Goal: Find specific page/section: Find specific page/section

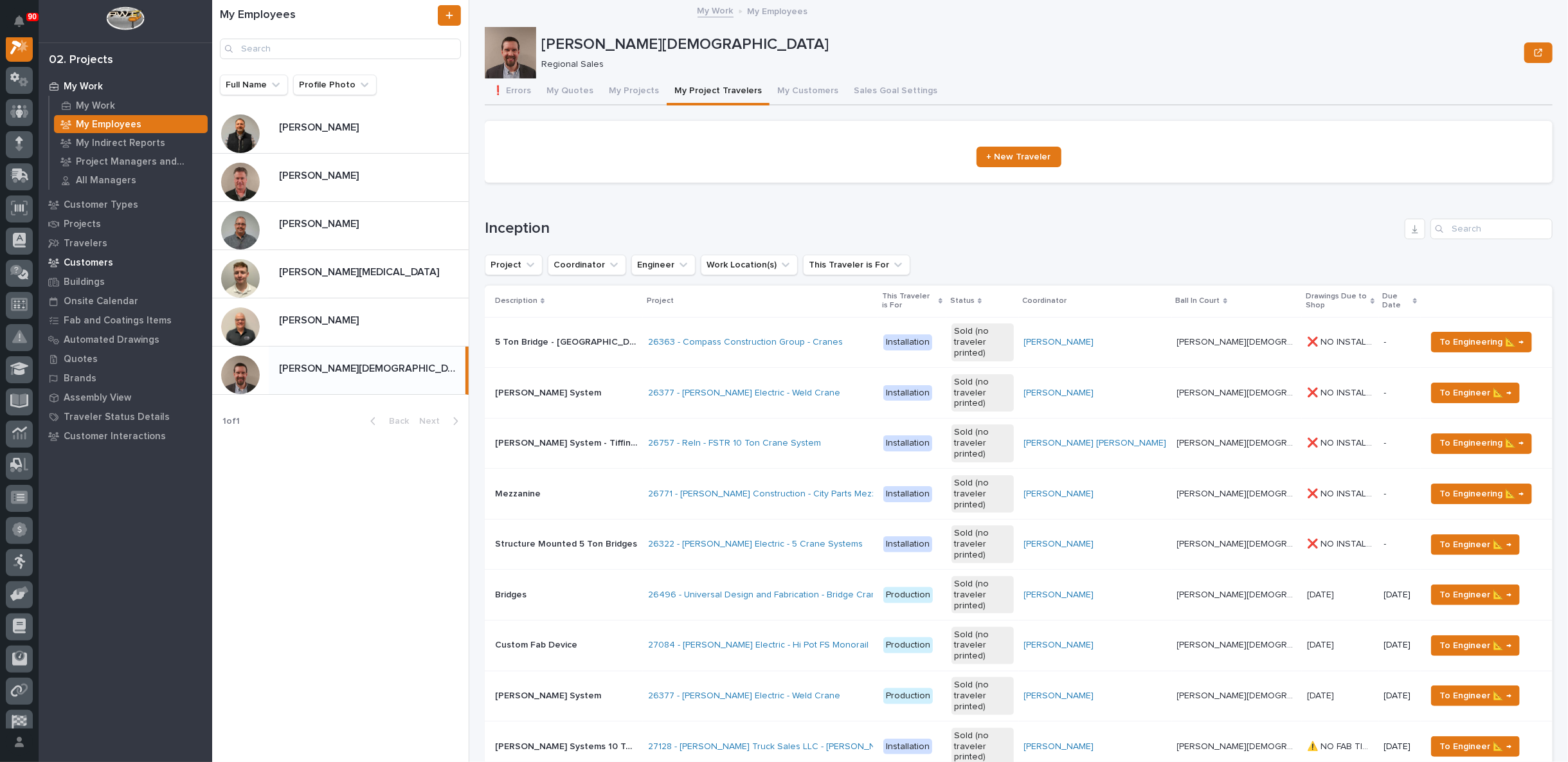
click at [96, 259] on p "Customers" at bounding box center [88, 263] width 49 height 11
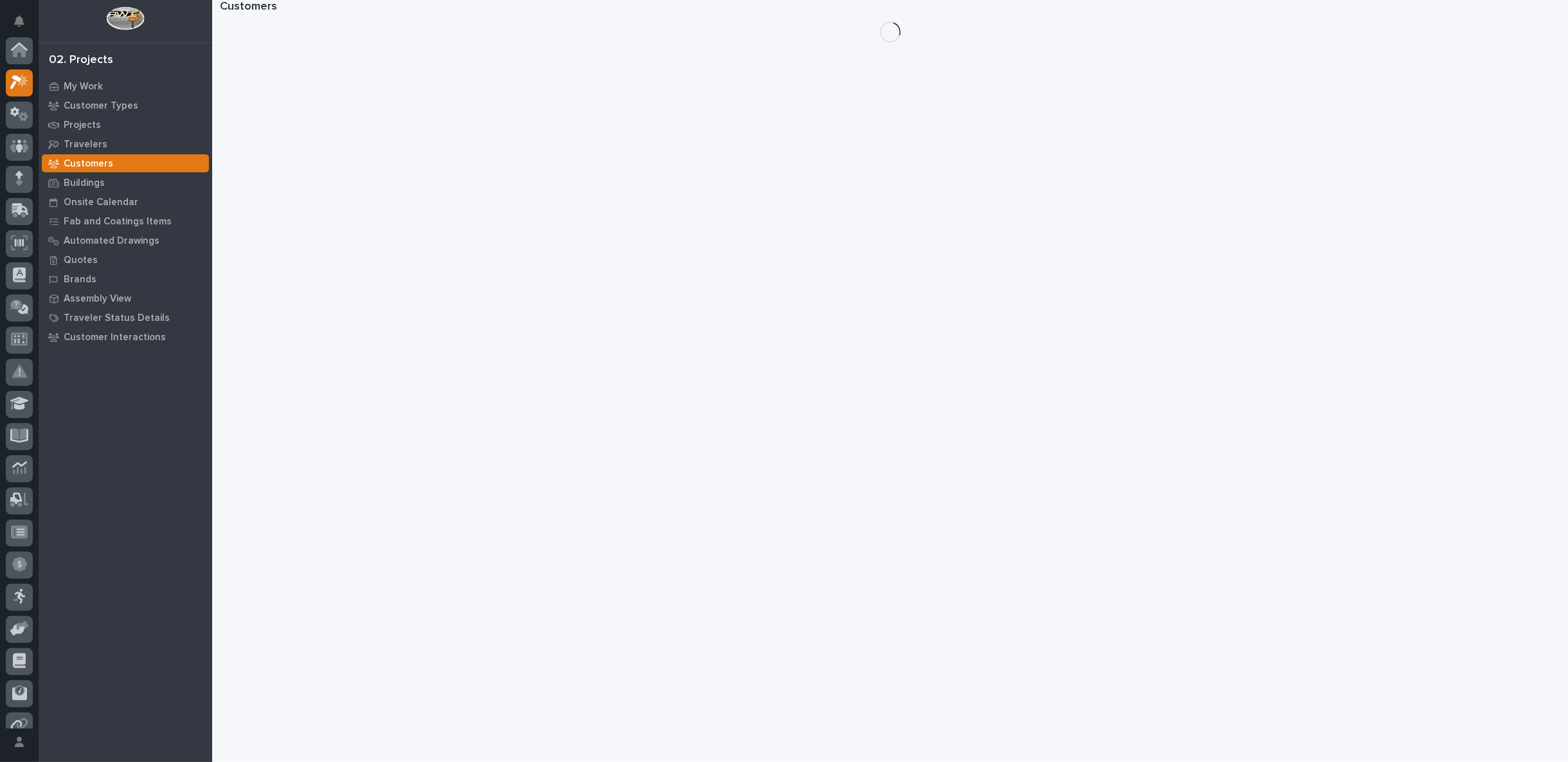
scroll to position [32, 0]
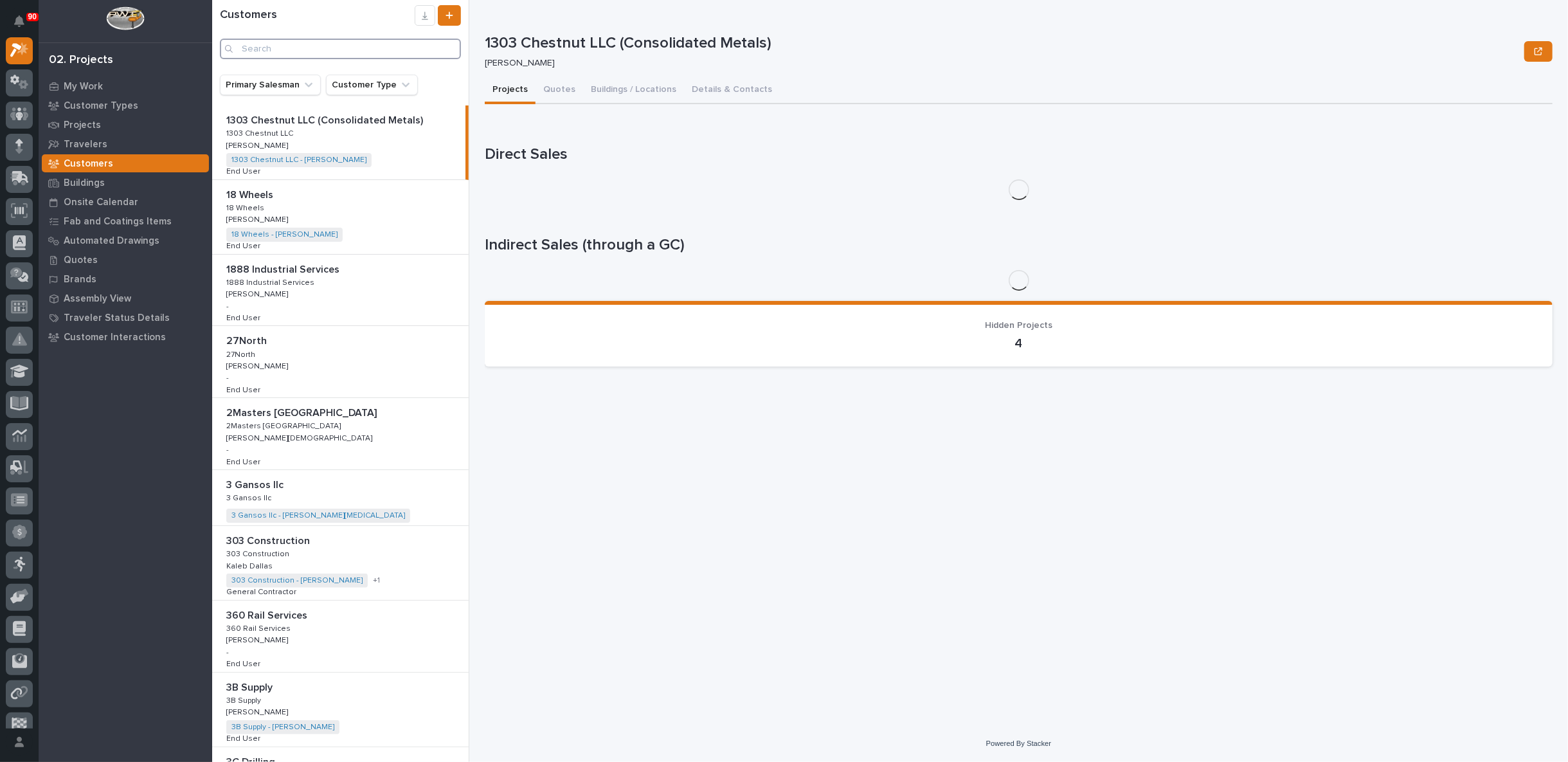
click at [333, 52] on input "Search" at bounding box center [340, 49] width 241 height 21
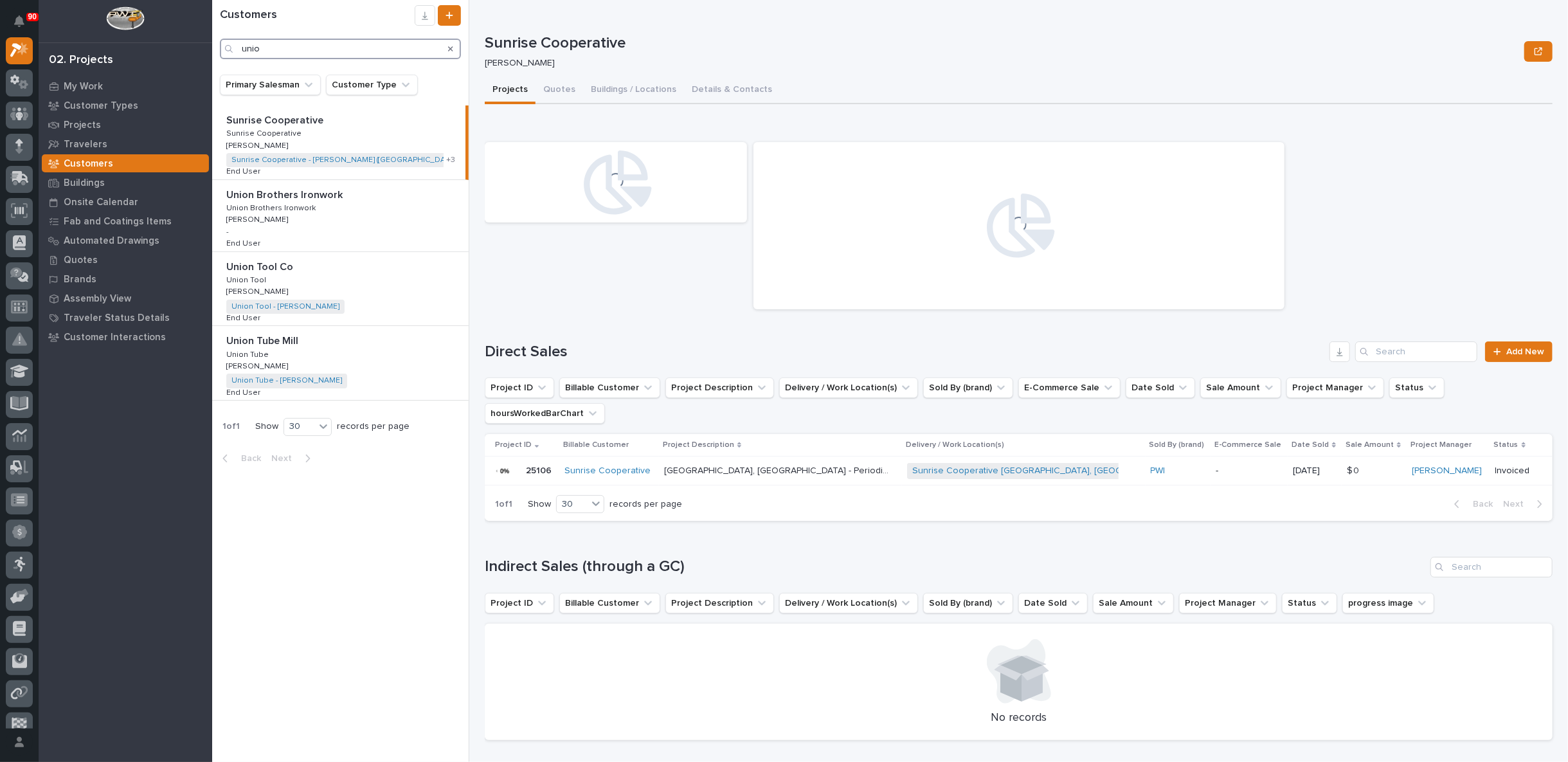
type input "unio"
click at [282, 277] on div "Union Tool Co Union Tool Co Union Tool Union Tool [PERSON_NAME] [PERSON_NAME] U…" at bounding box center [341, 288] width 257 height 74
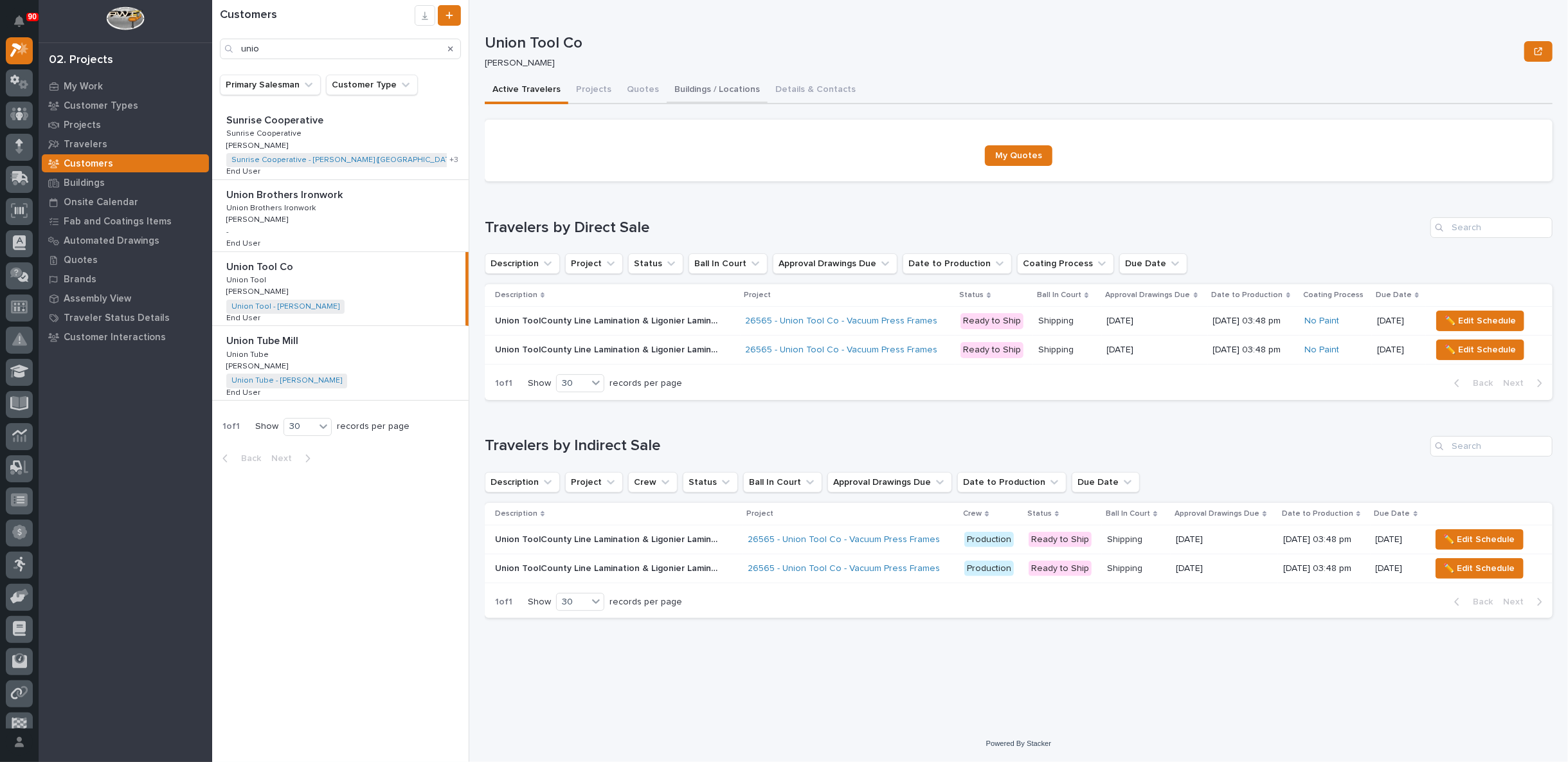
click at [694, 90] on button "Buildings / Locations" at bounding box center [717, 91] width 101 height 27
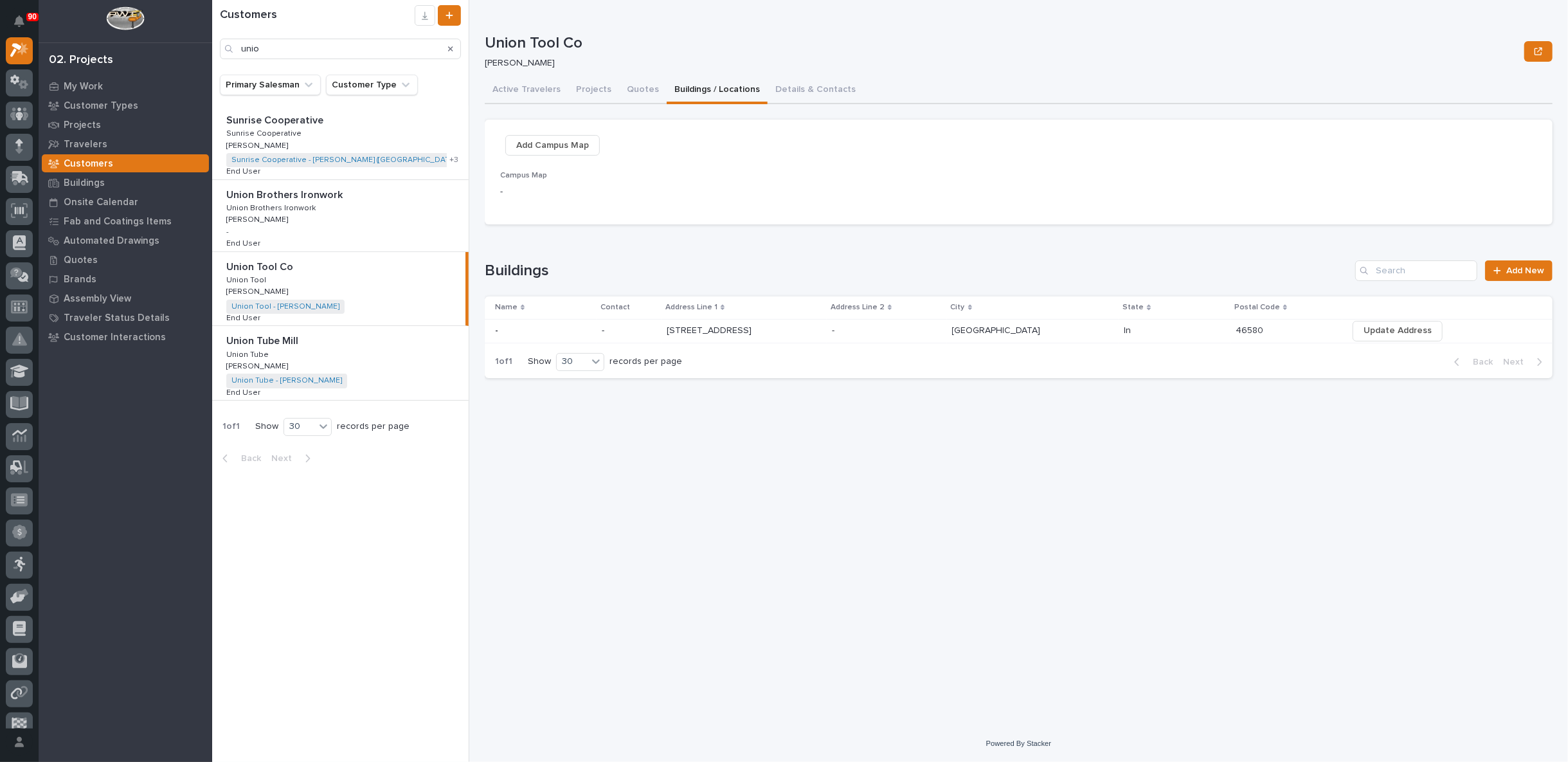
click at [789, 330] on p at bounding box center [744, 330] width 155 height 11
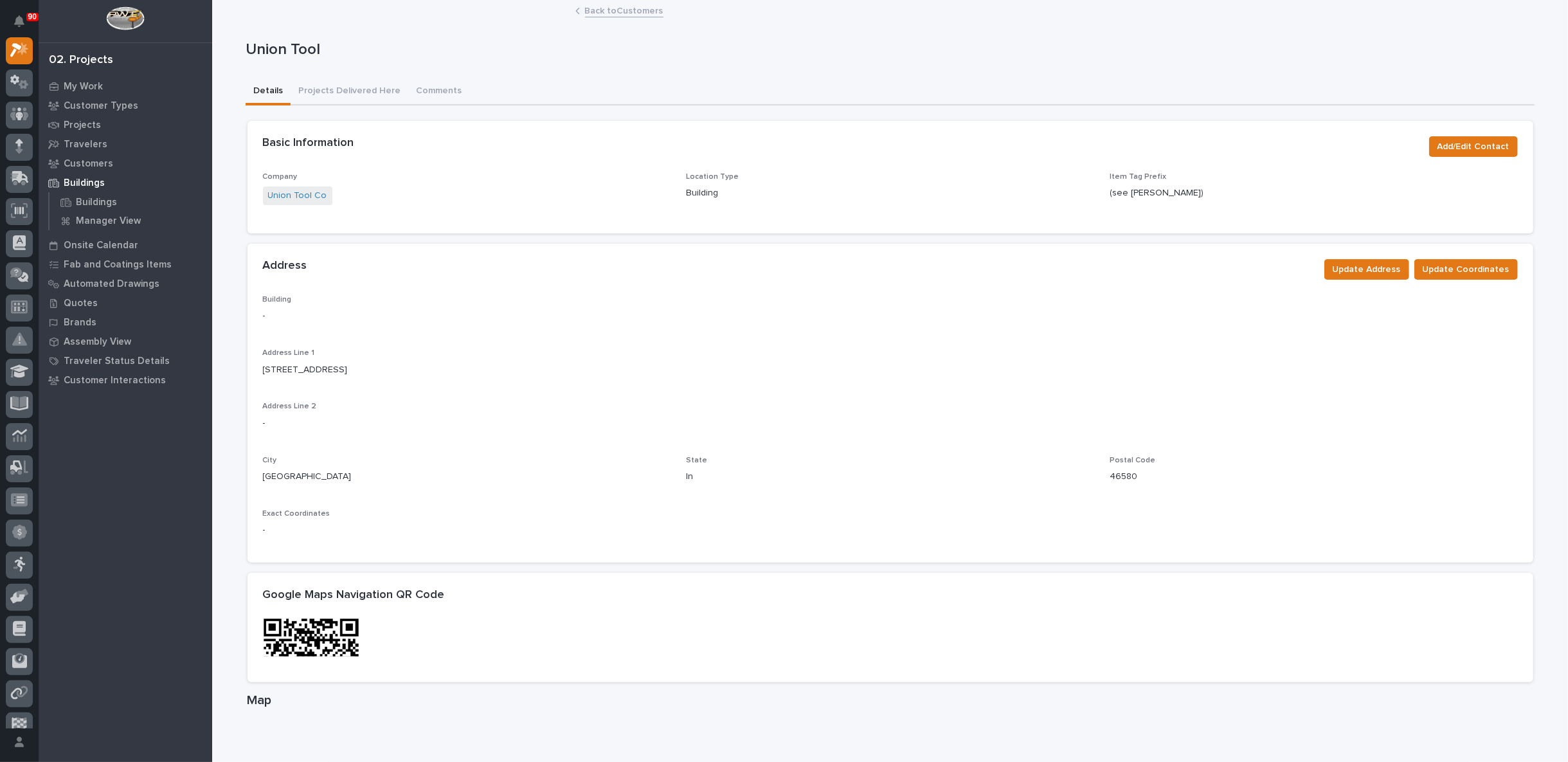
click at [610, 10] on link "Back to Customers" at bounding box center [624, 10] width 78 height 15
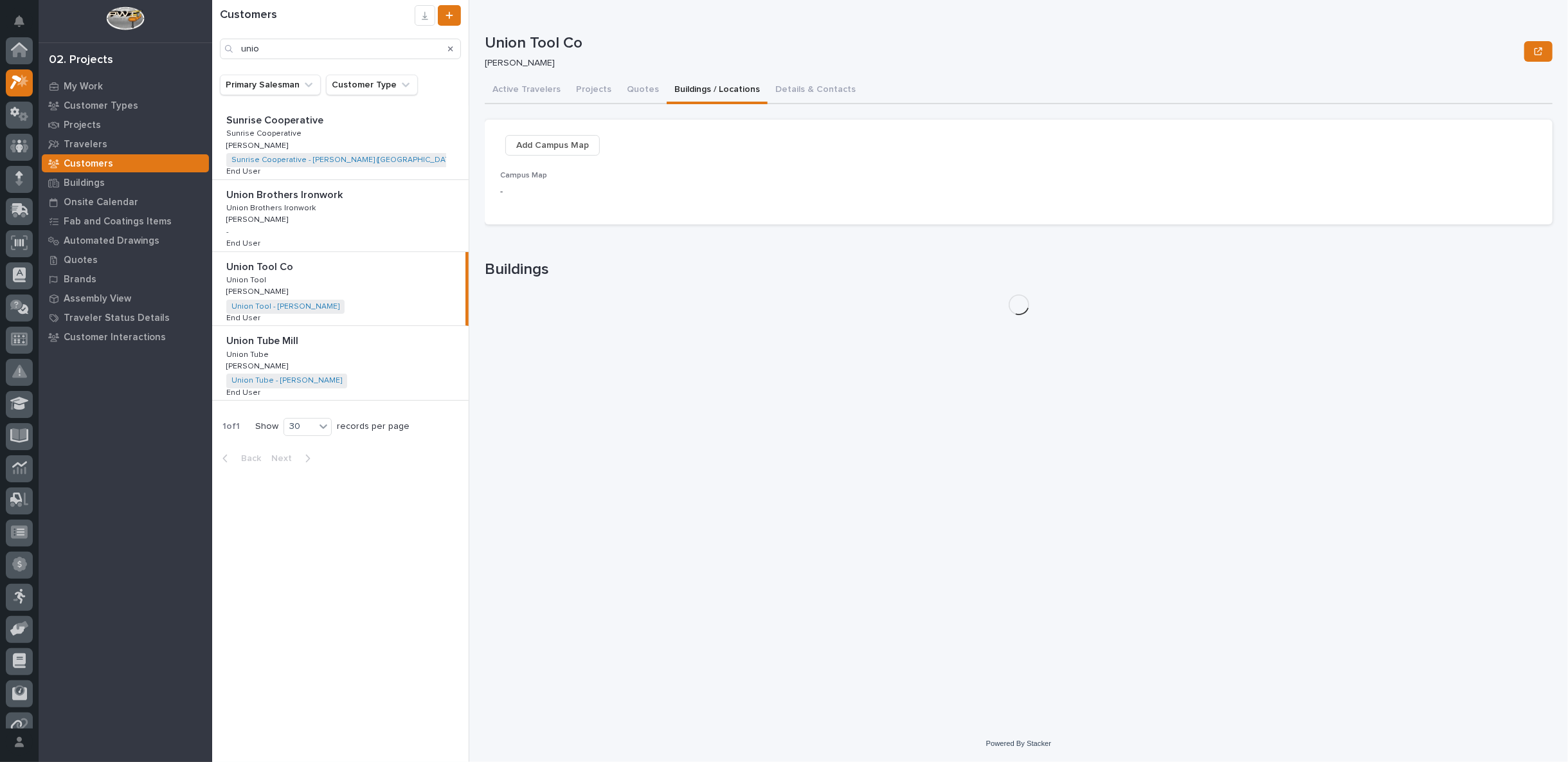
scroll to position [34, 0]
